Goal: Navigation & Orientation: Find specific page/section

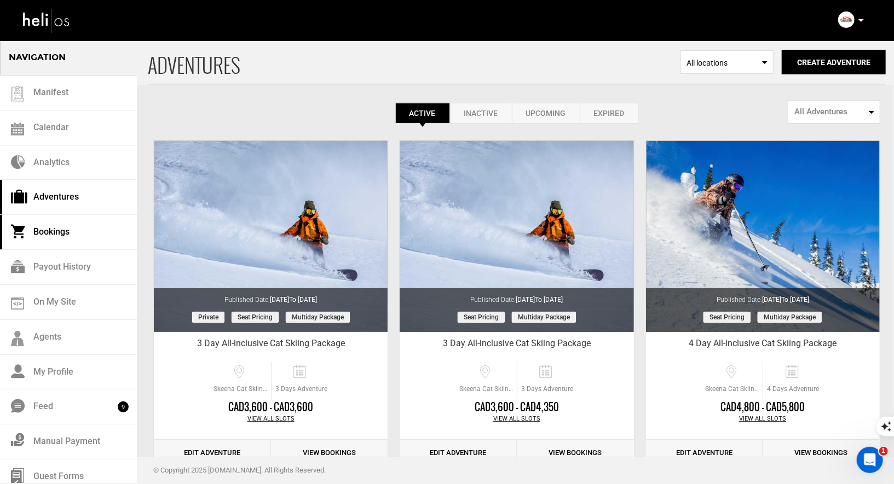
click at [56, 234] on link "Bookings" at bounding box center [68, 232] width 137 height 35
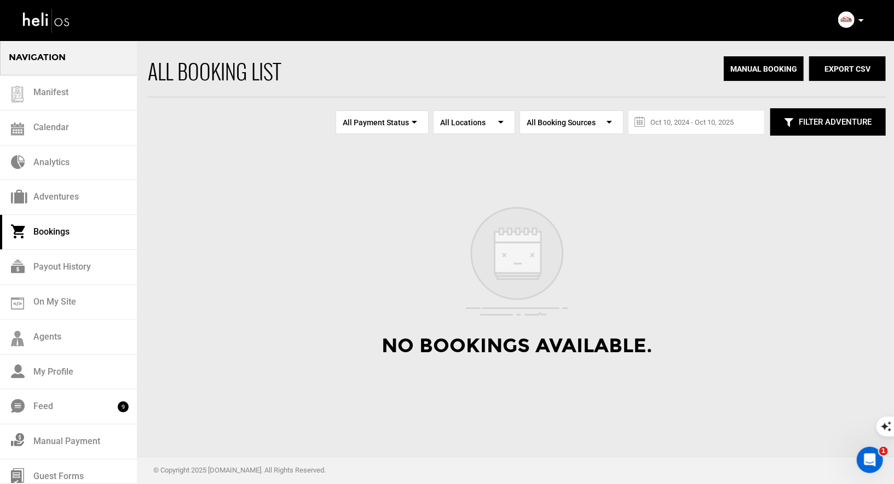
click at [55, 225] on link "Bookings" at bounding box center [68, 232] width 137 height 35
click at [844, 14] on img at bounding box center [846, 19] width 16 height 16
